Goal: Information Seeking & Learning: Learn about a topic

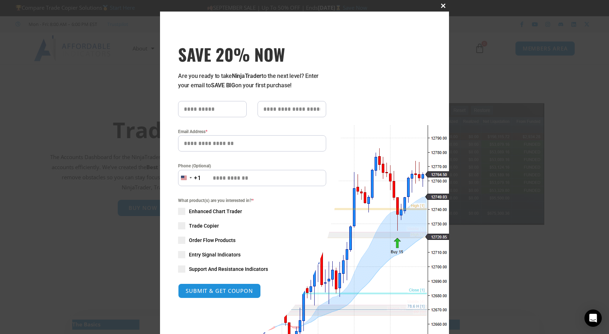
click at [441, 6] on span "SAVE 20% NOW popup" at bounding box center [443, 6] width 12 height 4
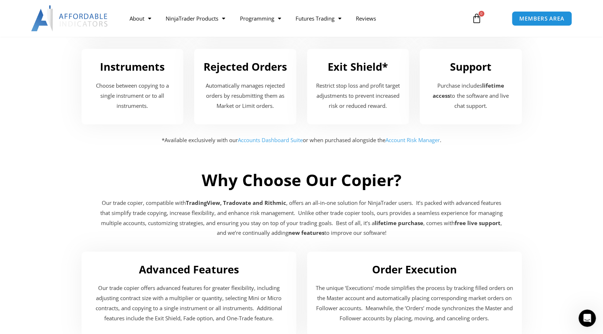
scroll to position [1083, 0]
